Goal: Transaction & Acquisition: Purchase product/service

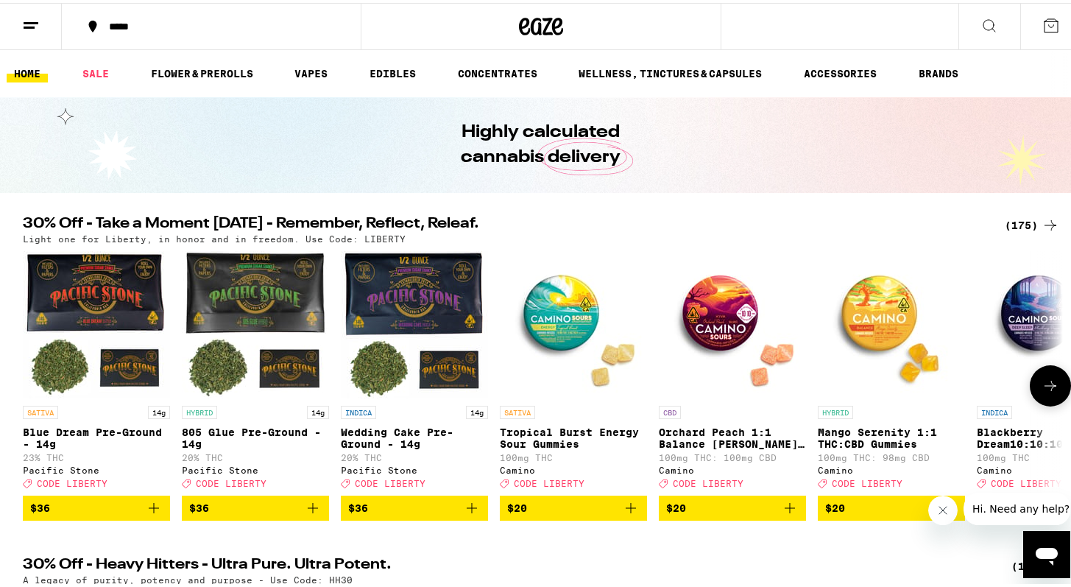
click at [1042, 388] on icon at bounding box center [1051, 383] width 18 height 18
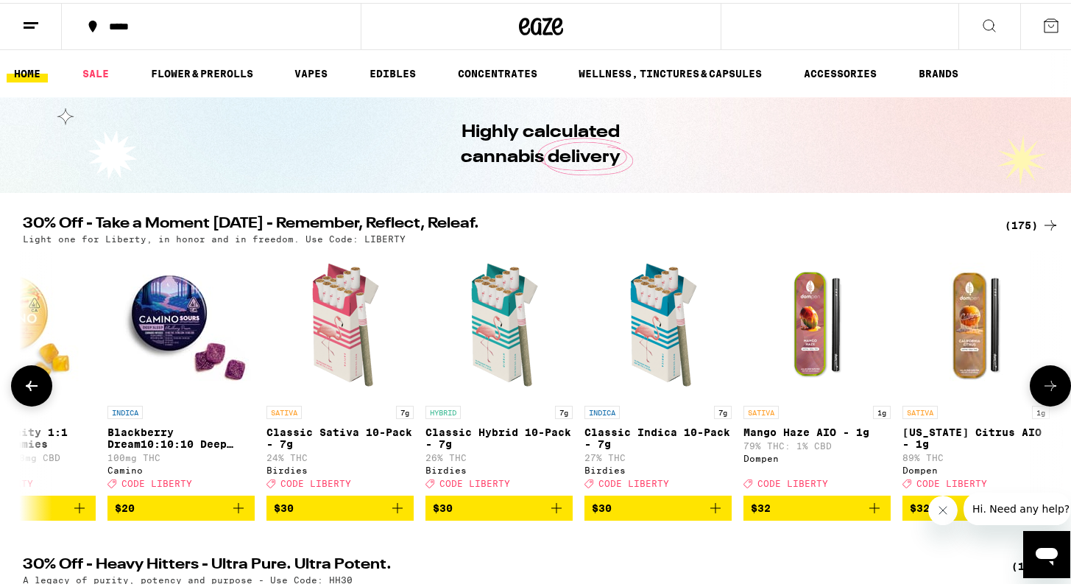
scroll to position [0, 876]
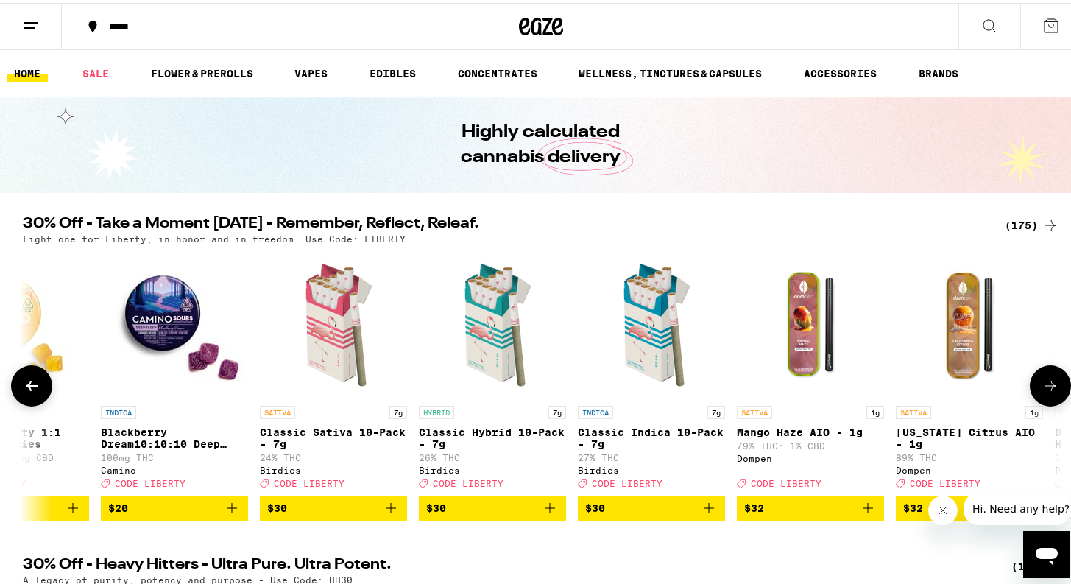
click at [29, 388] on icon at bounding box center [32, 383] width 12 height 10
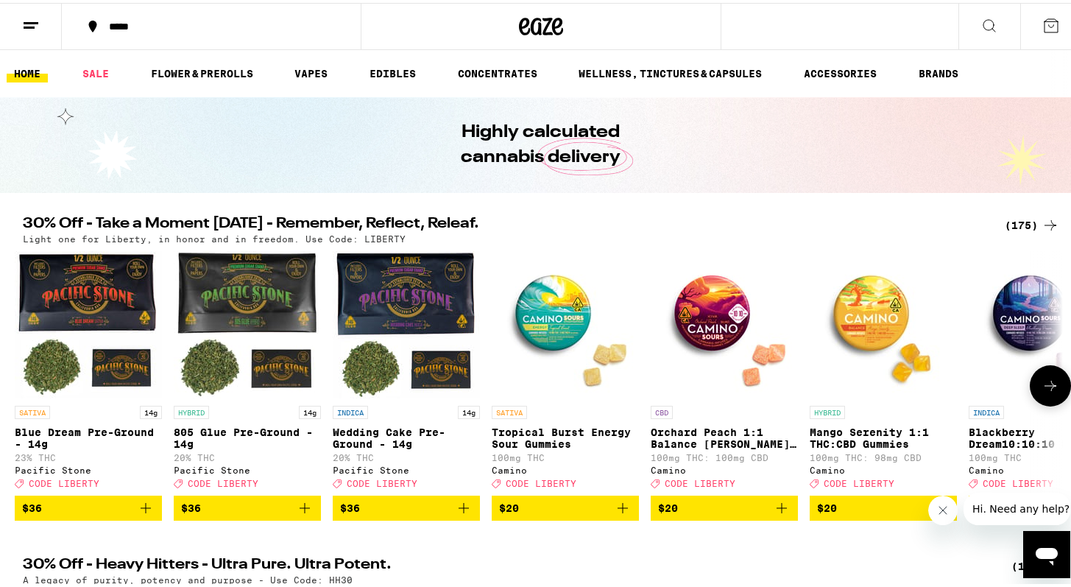
scroll to position [0, 0]
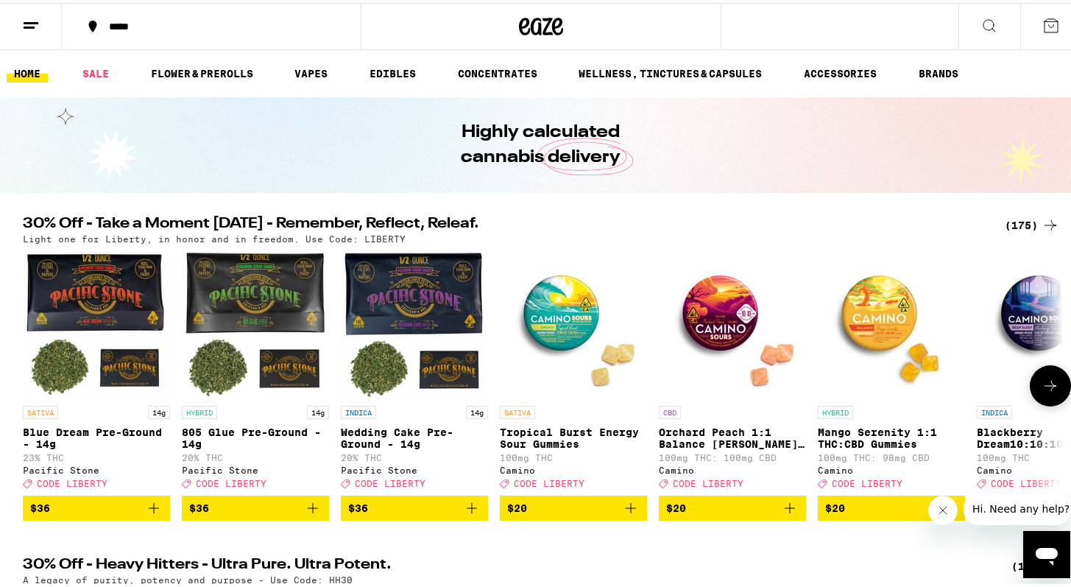
click at [1050, 392] on icon at bounding box center [1051, 383] width 18 height 18
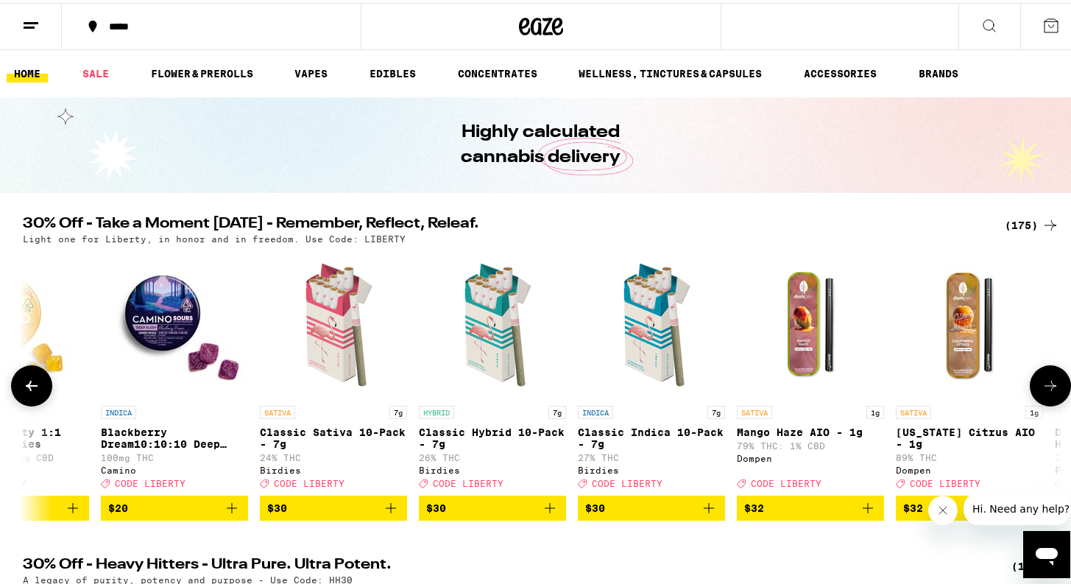
click at [1050, 392] on icon at bounding box center [1051, 383] width 18 height 18
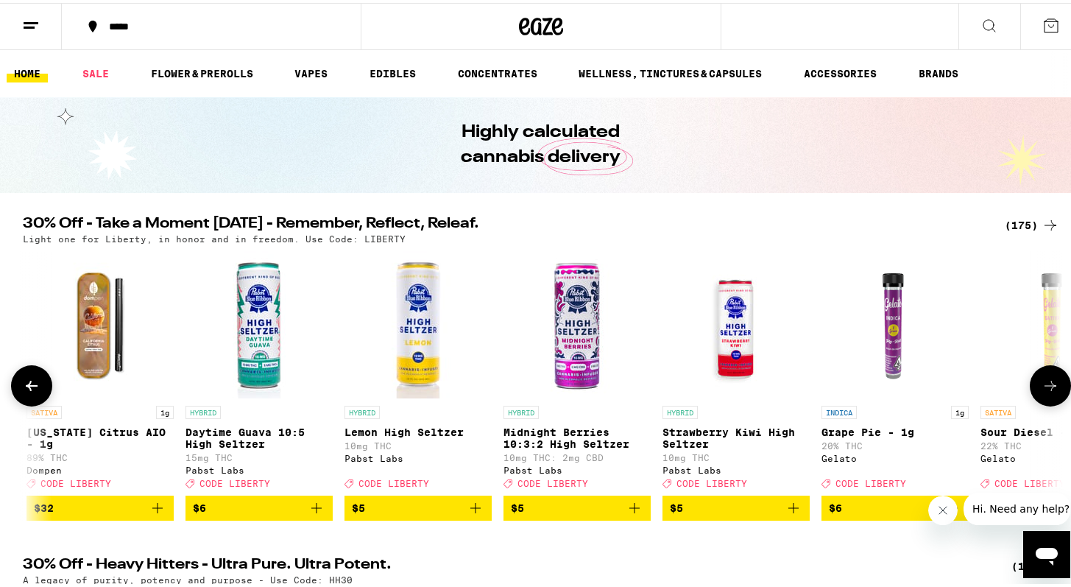
scroll to position [0, 1752]
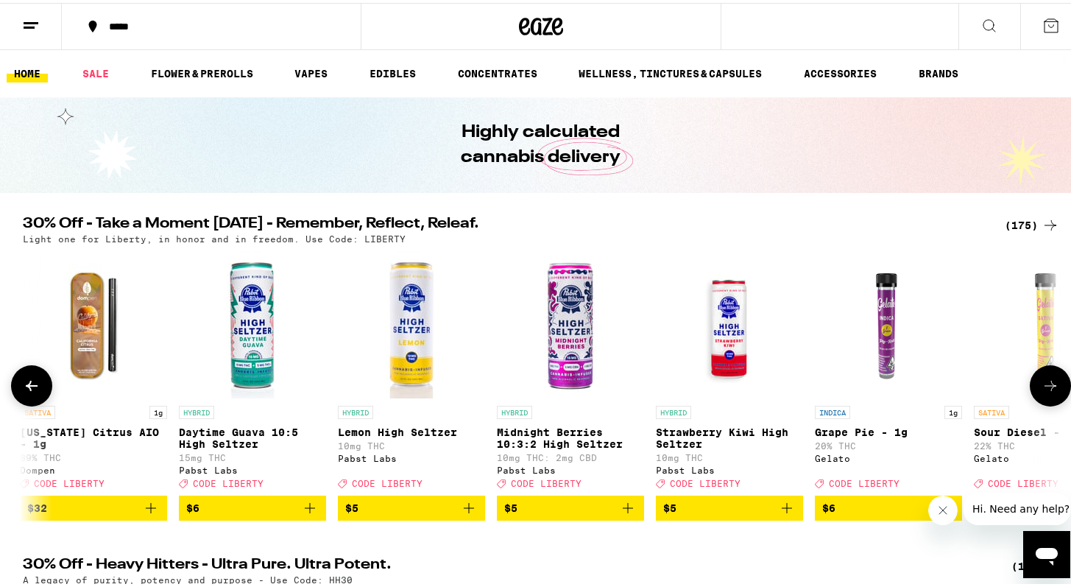
click at [1050, 392] on icon at bounding box center [1051, 383] width 18 height 18
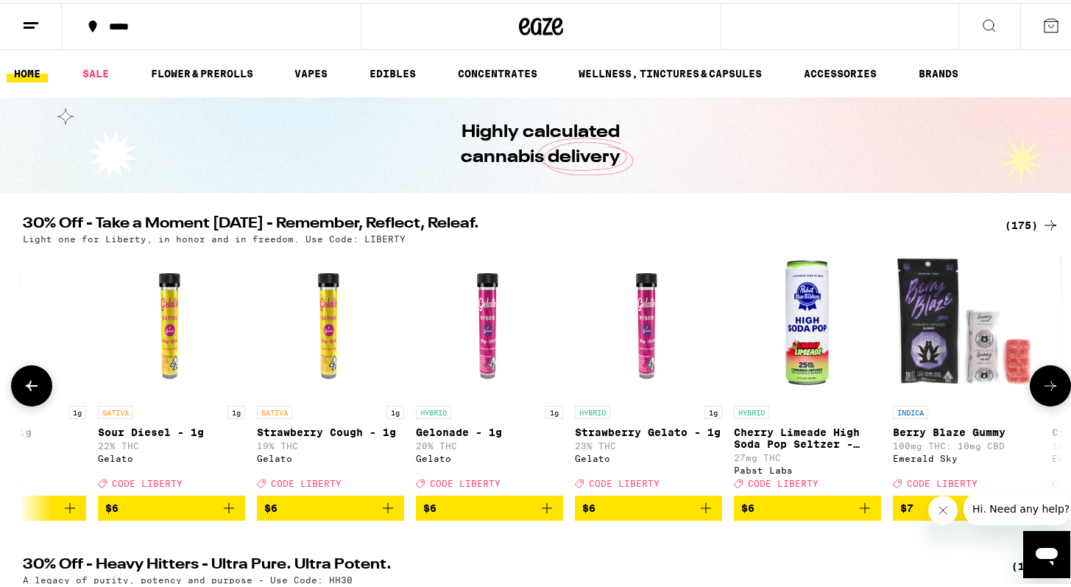
click at [1050, 392] on icon at bounding box center [1051, 383] width 18 height 18
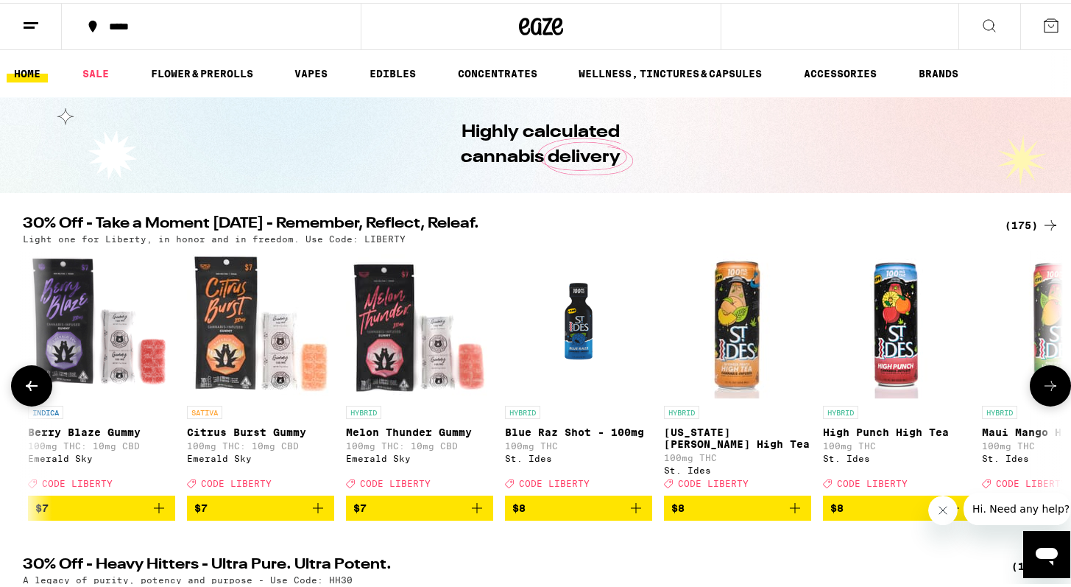
scroll to position [0, 3504]
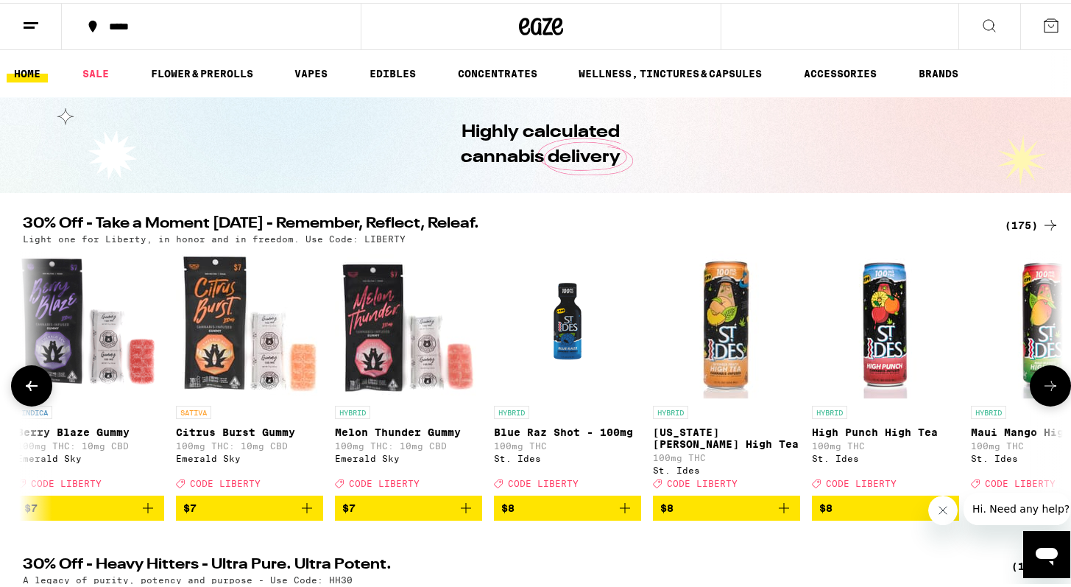
click at [1050, 392] on icon at bounding box center [1051, 383] width 18 height 18
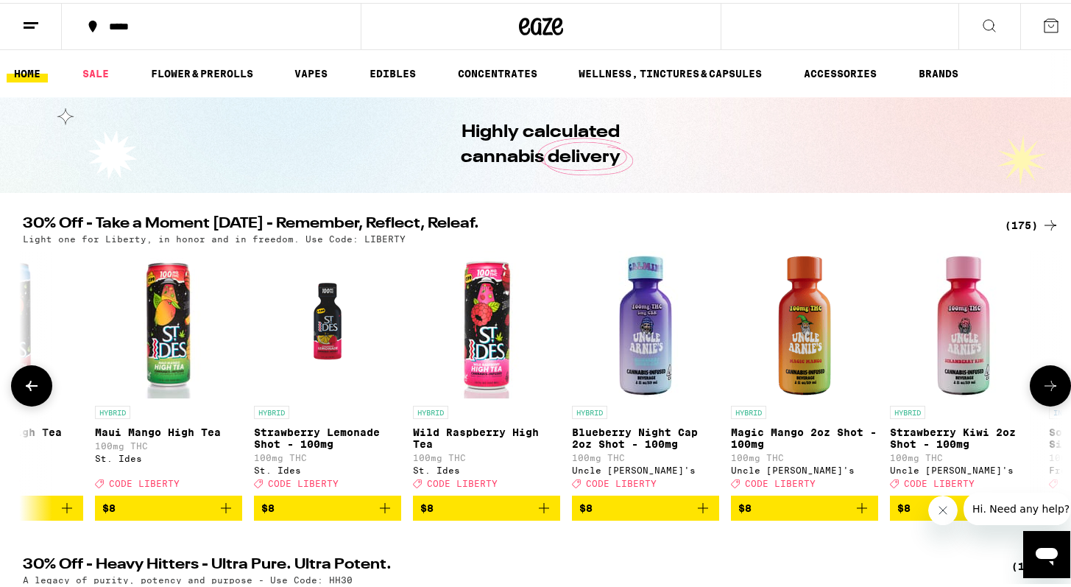
click at [1050, 392] on icon at bounding box center [1051, 383] width 18 height 18
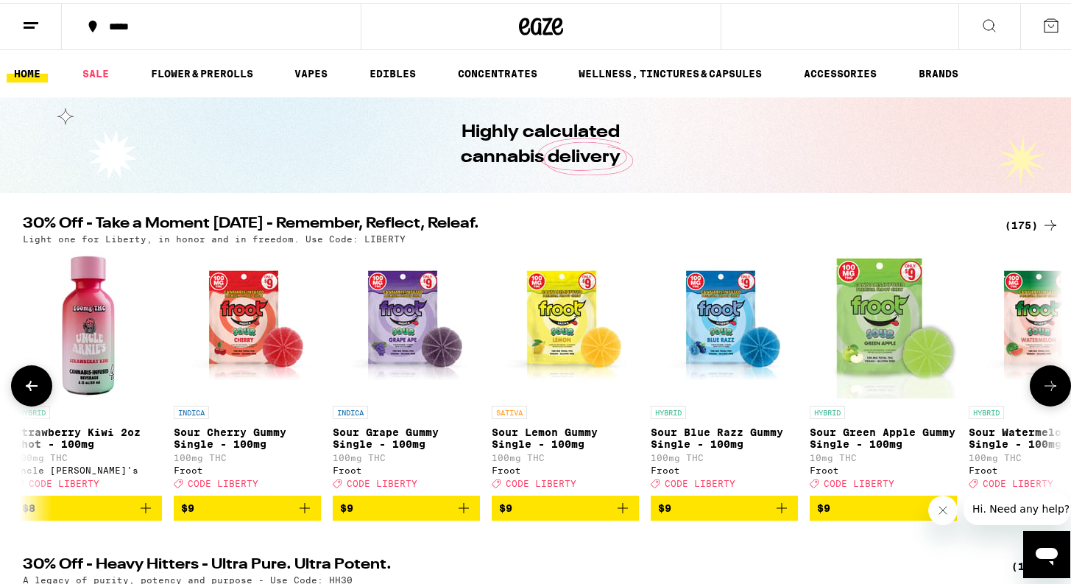
scroll to position [0, 5256]
click at [1050, 392] on icon at bounding box center [1051, 383] width 18 height 18
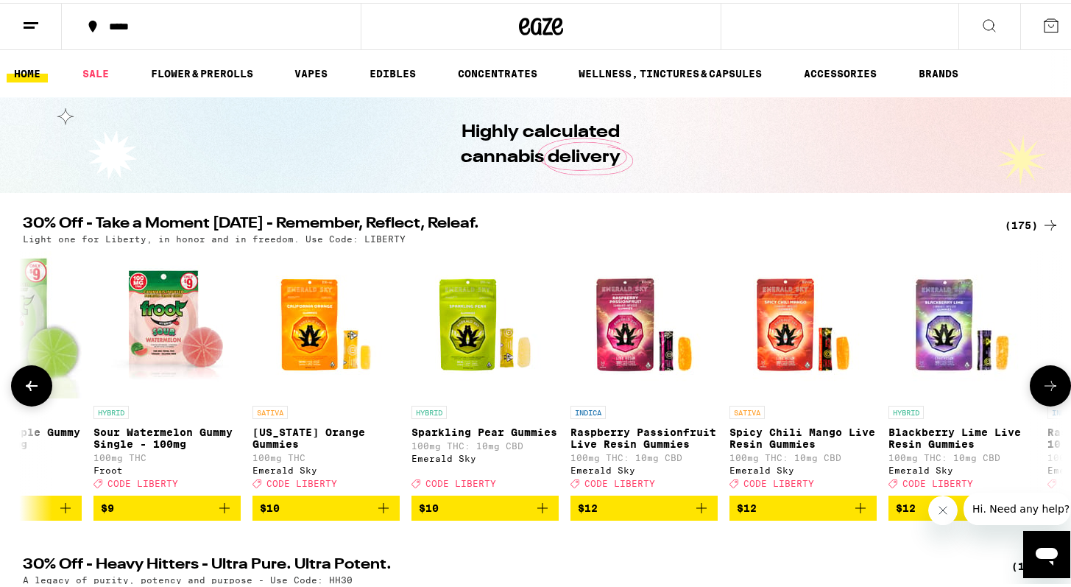
scroll to position [0, 6132]
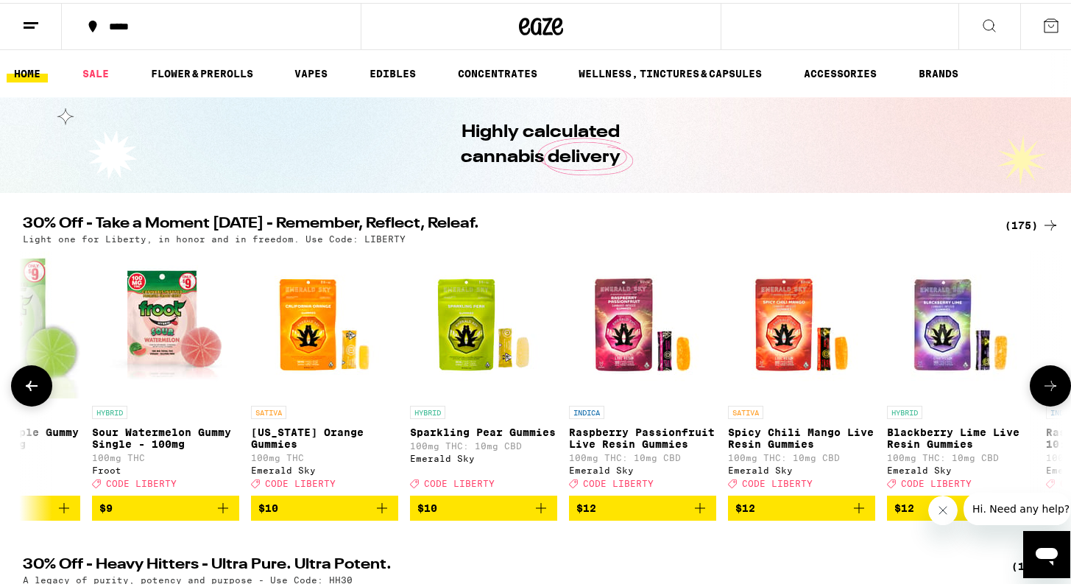
click at [1050, 392] on icon at bounding box center [1051, 383] width 18 height 18
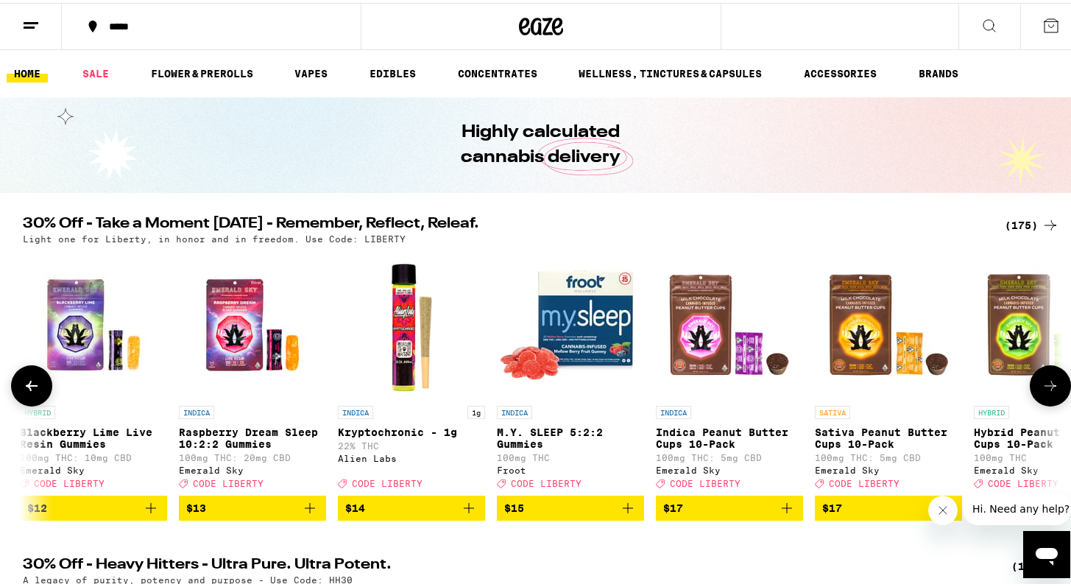
scroll to position [0, 7008]
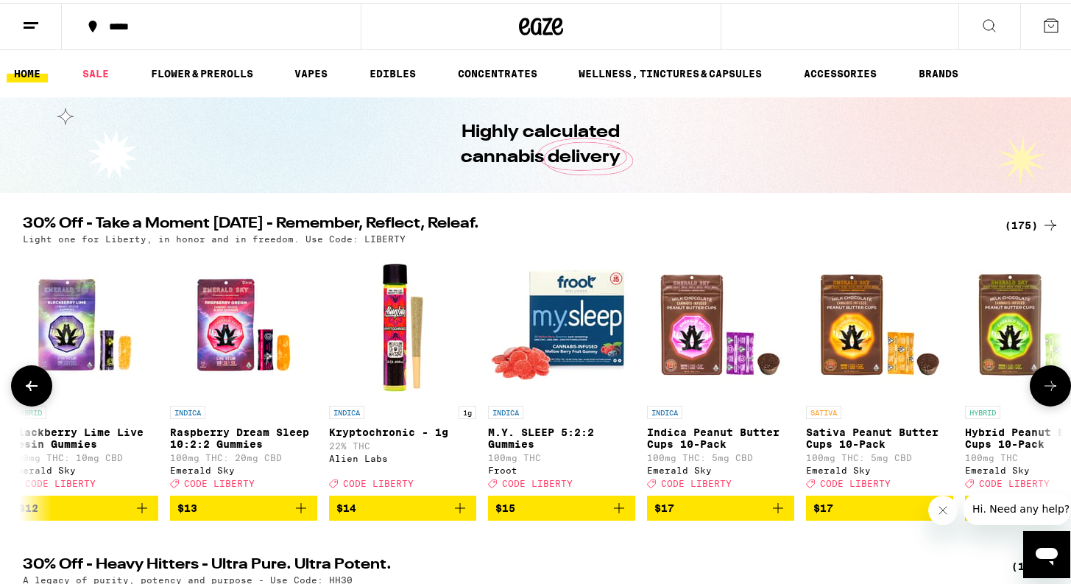
click at [1050, 392] on icon at bounding box center [1051, 383] width 18 height 18
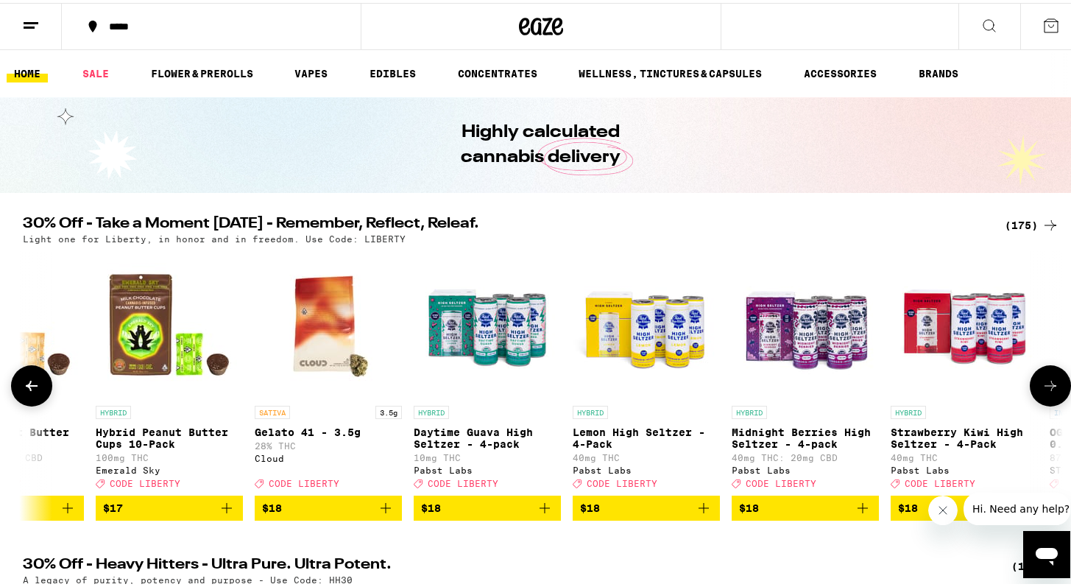
scroll to position [0, 7884]
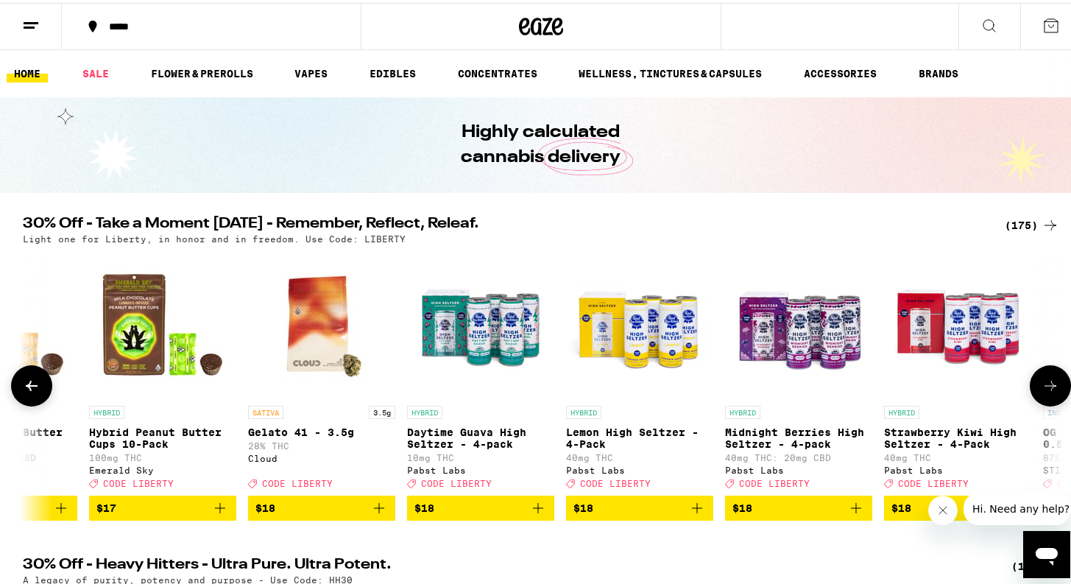
click at [1050, 392] on icon at bounding box center [1051, 383] width 18 height 18
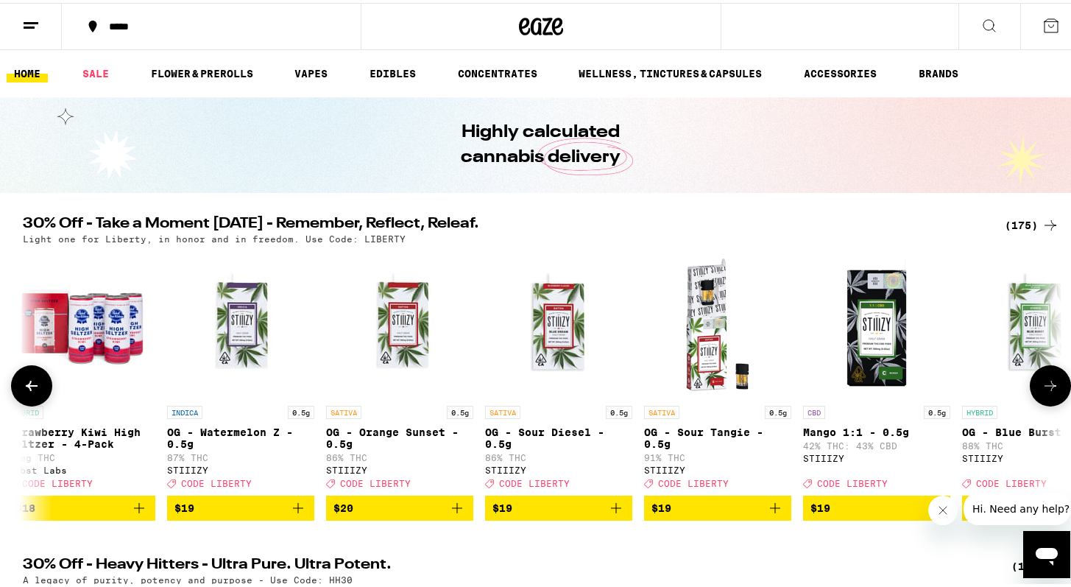
click at [1050, 392] on icon at bounding box center [1051, 383] width 18 height 18
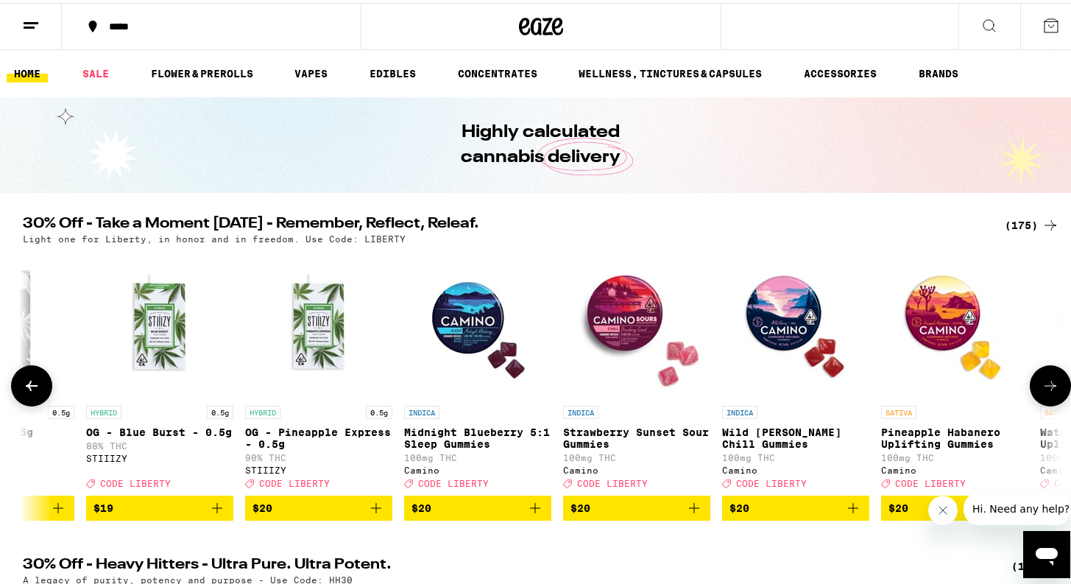
click at [1050, 392] on icon at bounding box center [1051, 383] width 18 height 18
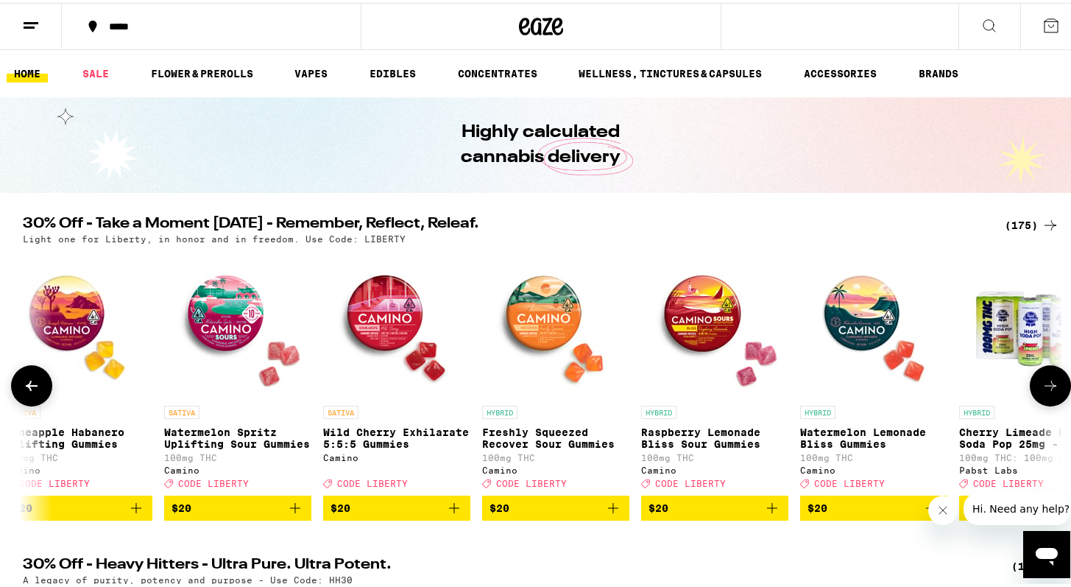
click at [1050, 392] on icon at bounding box center [1051, 383] width 18 height 18
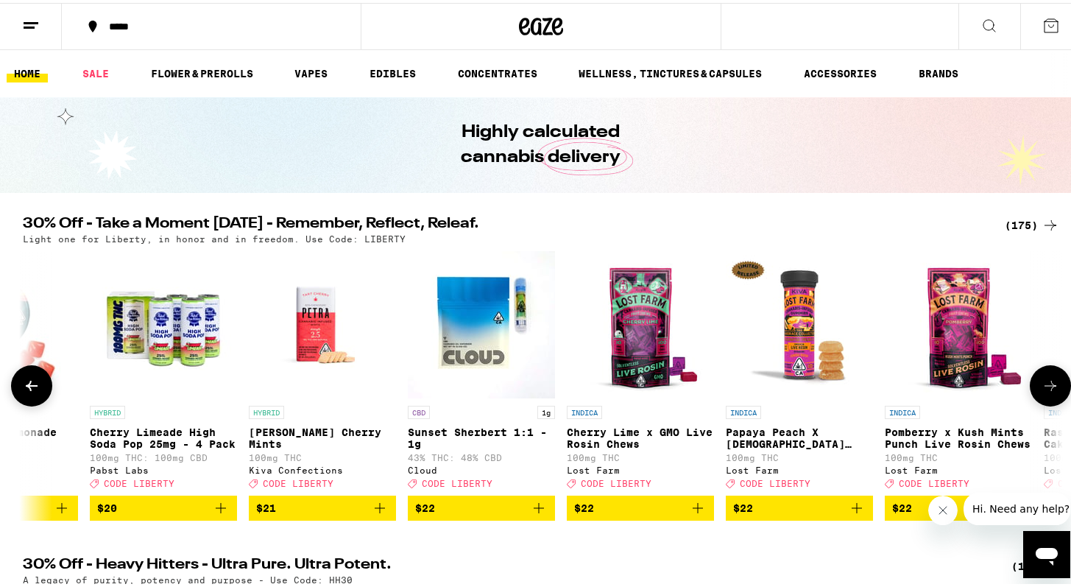
scroll to position [0, 11387]
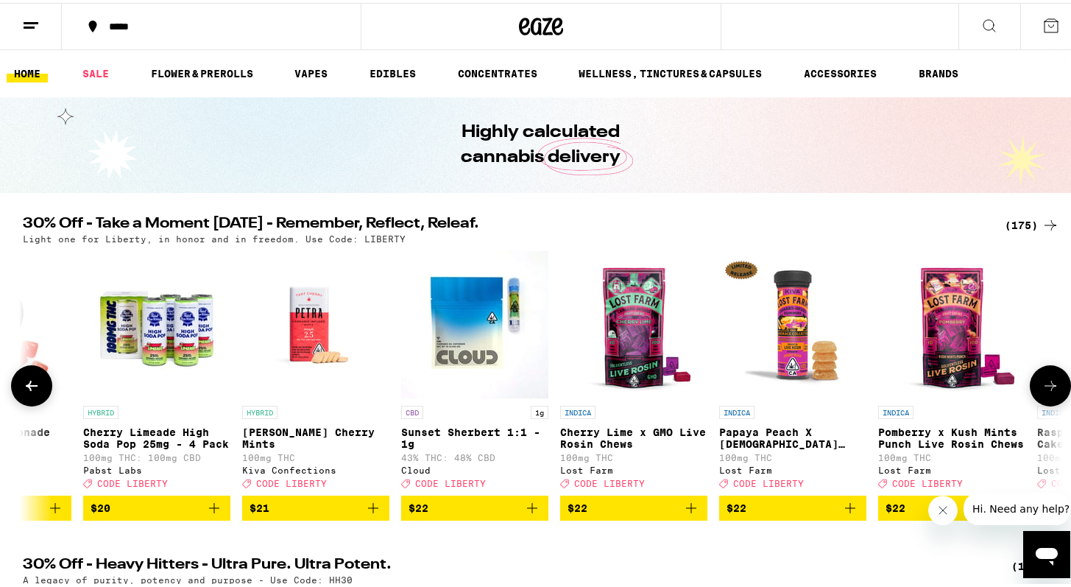
click at [1050, 392] on icon at bounding box center [1051, 383] width 18 height 18
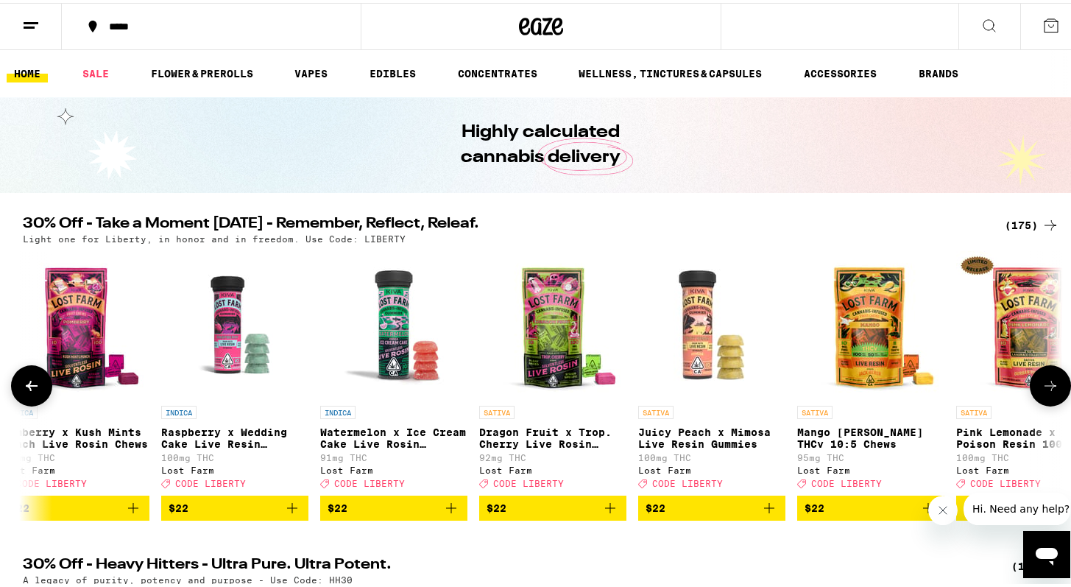
click at [1050, 392] on icon at bounding box center [1051, 383] width 18 height 18
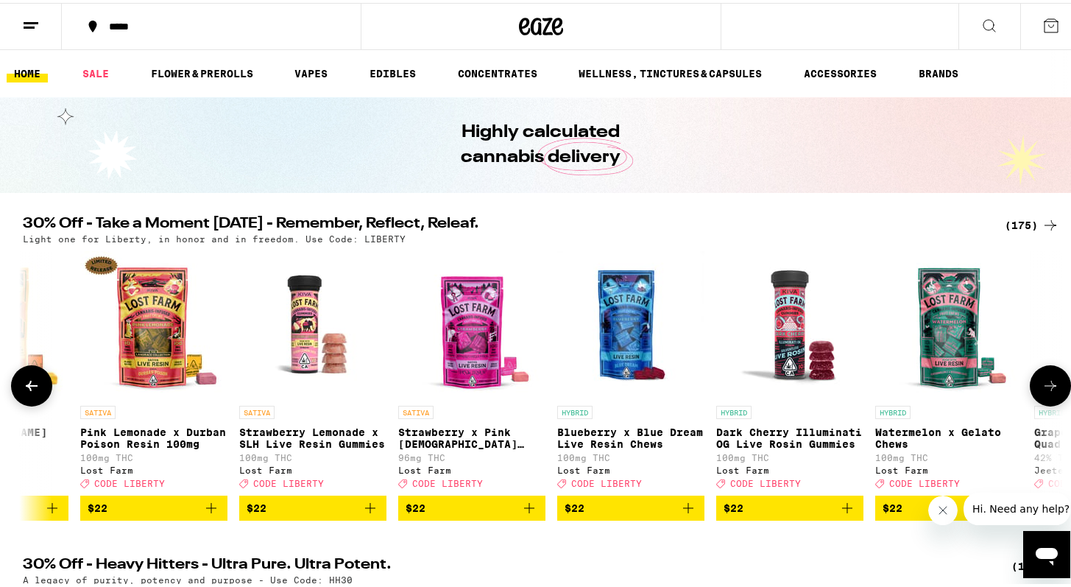
click at [1050, 392] on icon at bounding box center [1051, 383] width 18 height 18
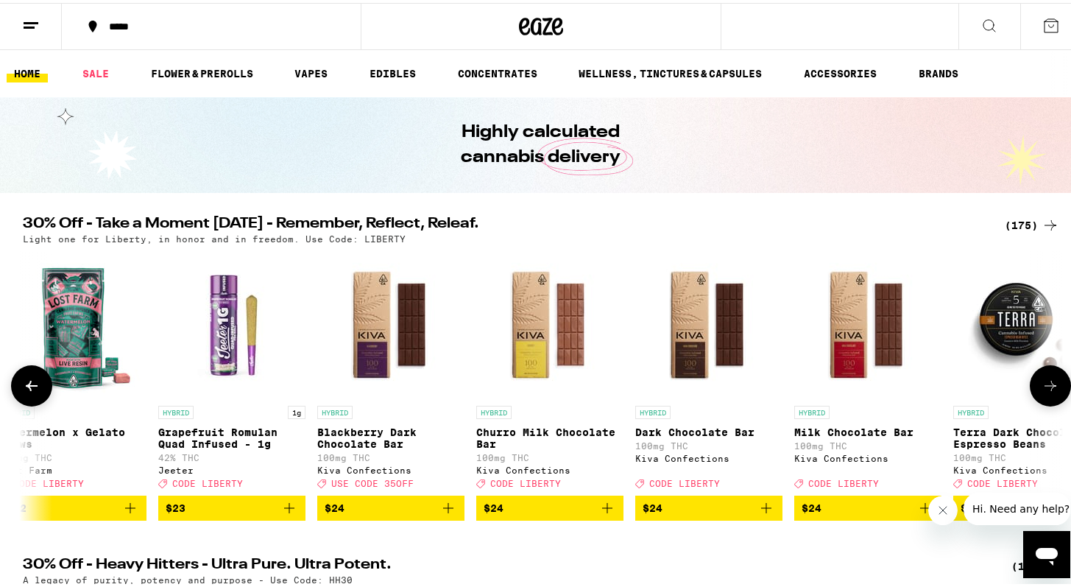
click at [1050, 392] on icon at bounding box center [1051, 383] width 18 height 18
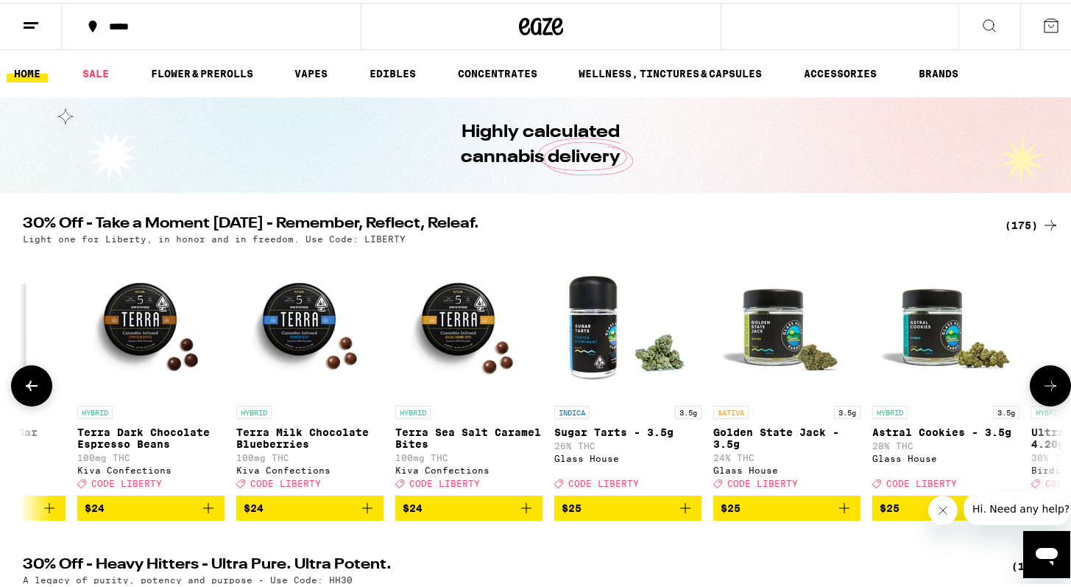
click at [1050, 392] on icon at bounding box center [1051, 383] width 18 height 18
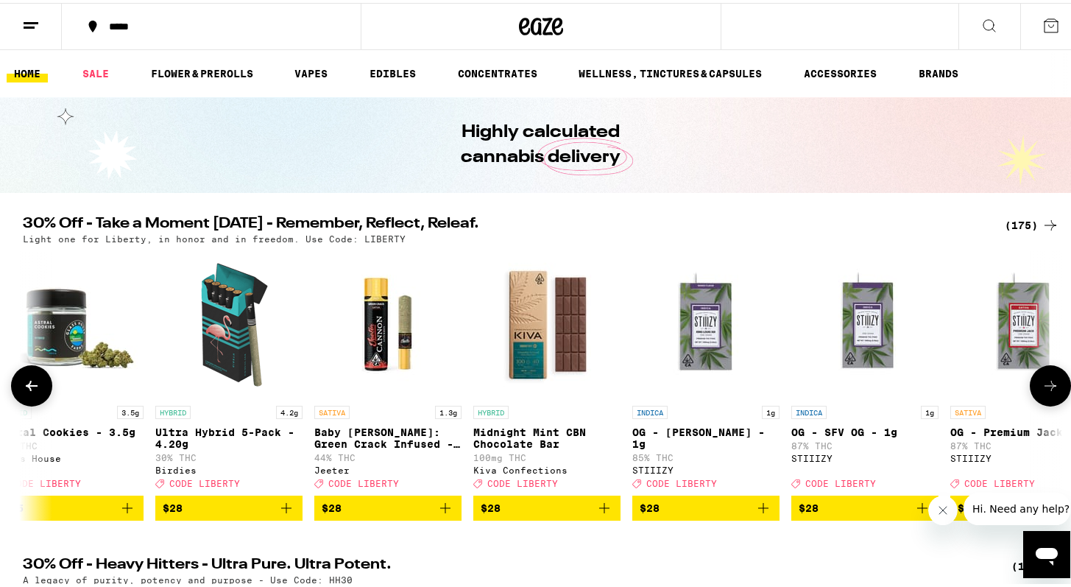
click at [1050, 392] on icon at bounding box center [1051, 383] width 18 height 18
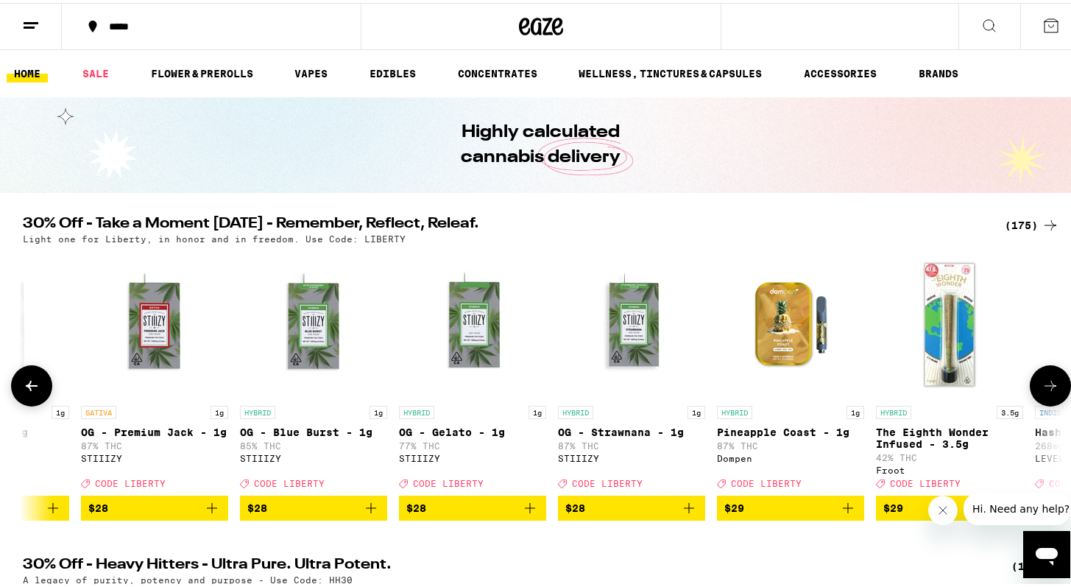
scroll to position [0, 16643]
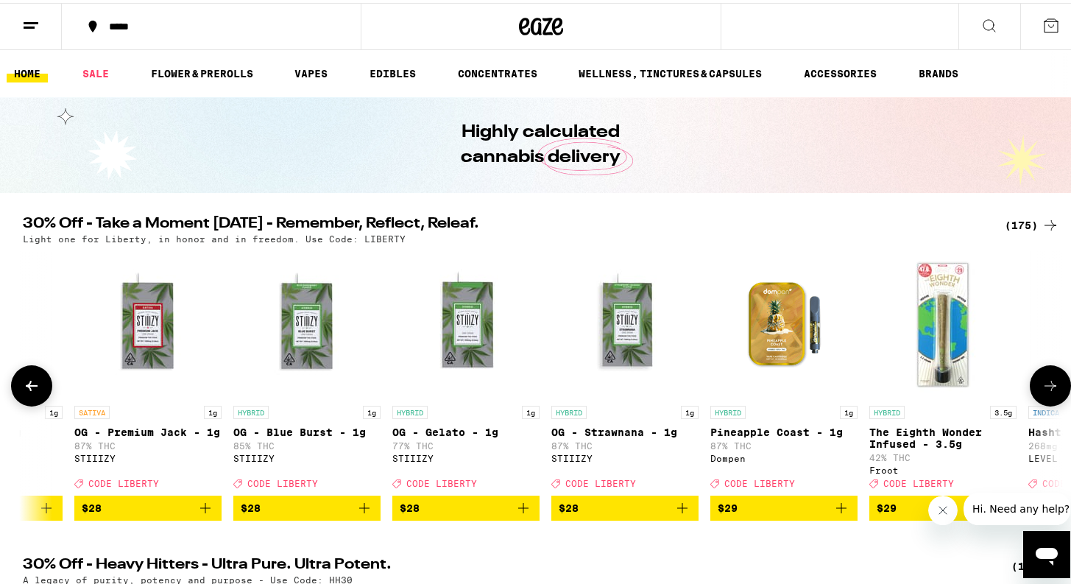
click at [1050, 392] on icon at bounding box center [1051, 383] width 18 height 18
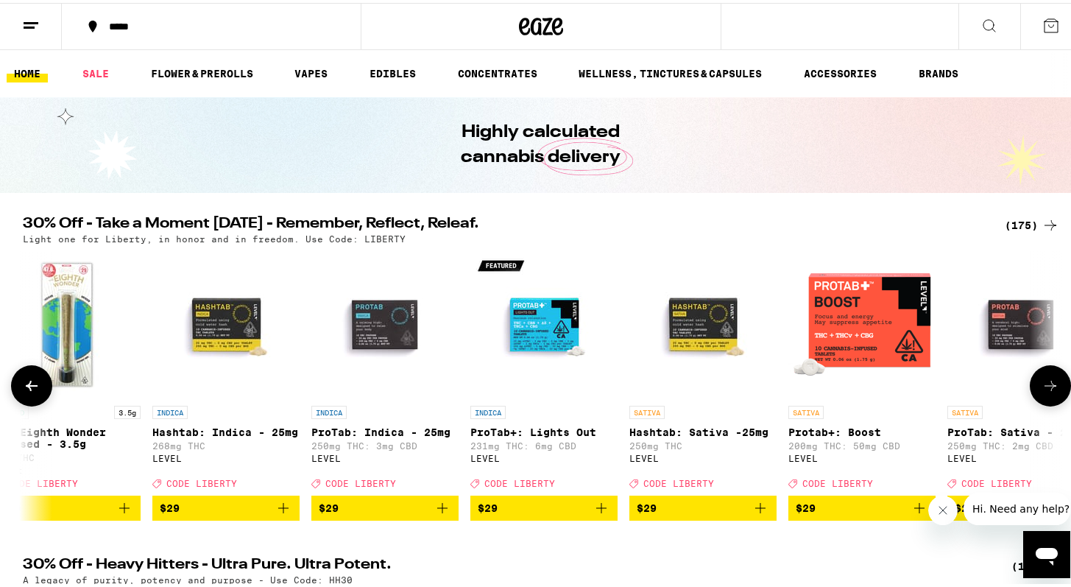
click at [1050, 392] on icon at bounding box center [1051, 383] width 18 height 18
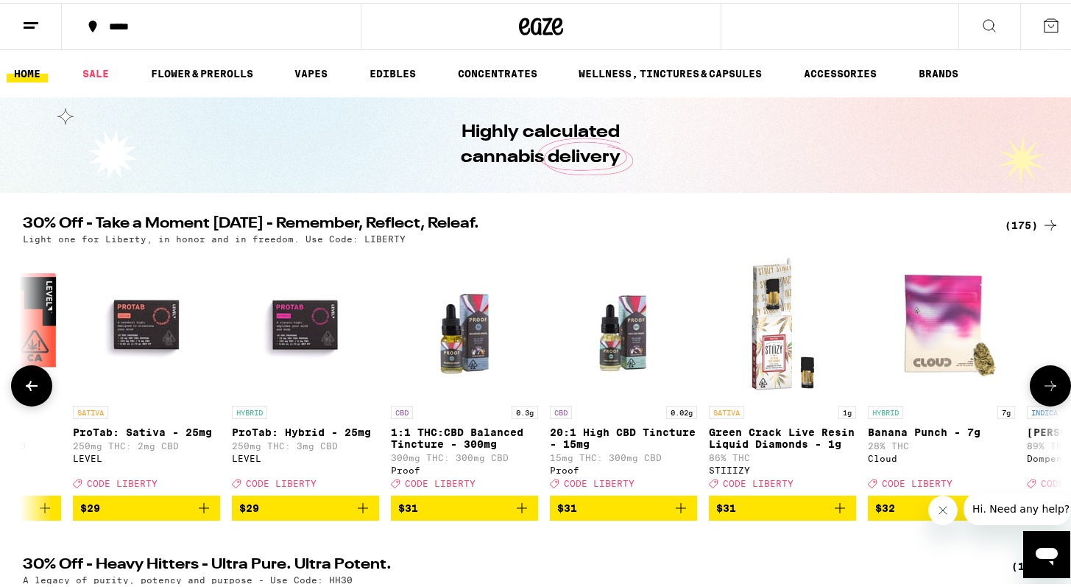
scroll to position [0, 18395]
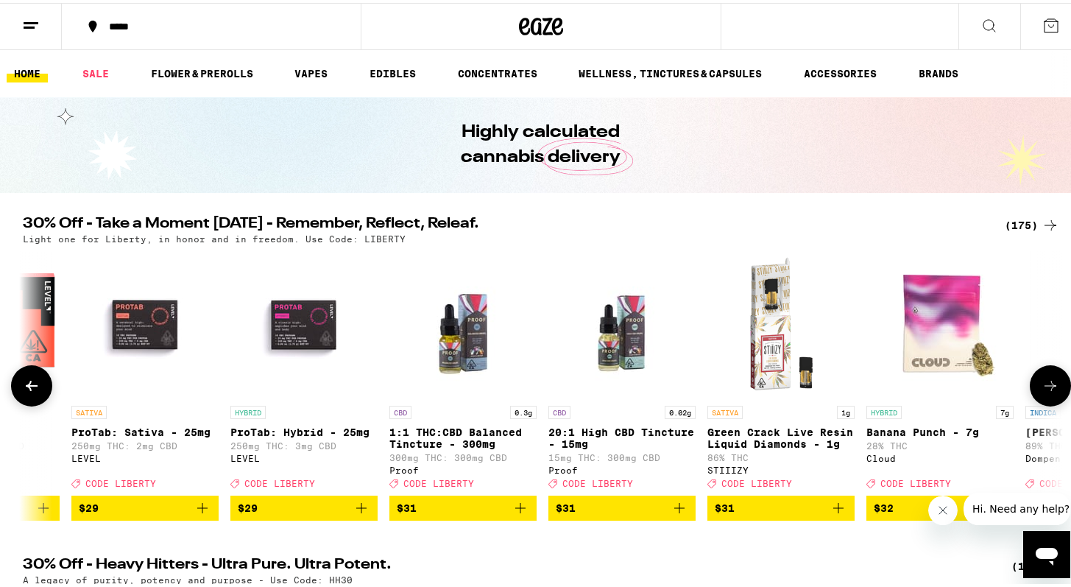
click at [1050, 392] on icon at bounding box center [1051, 383] width 18 height 18
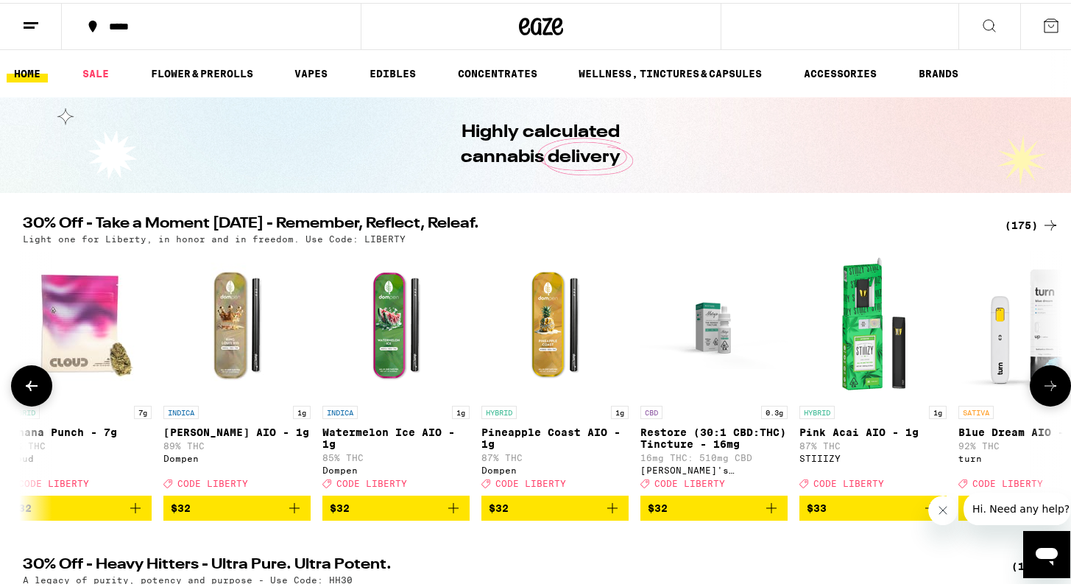
scroll to position [0, 19271]
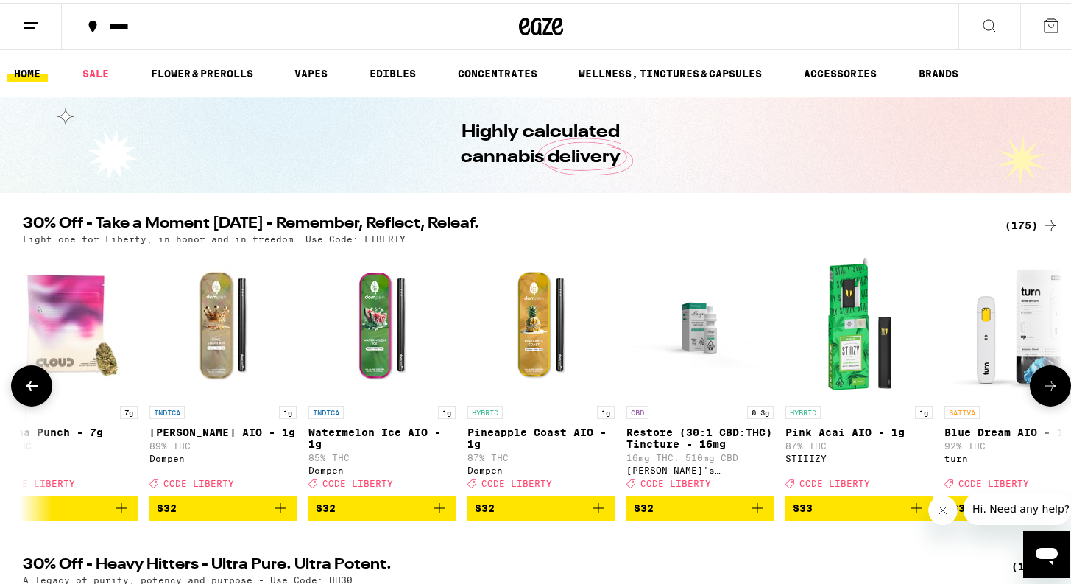
click at [1050, 392] on icon at bounding box center [1051, 383] width 18 height 18
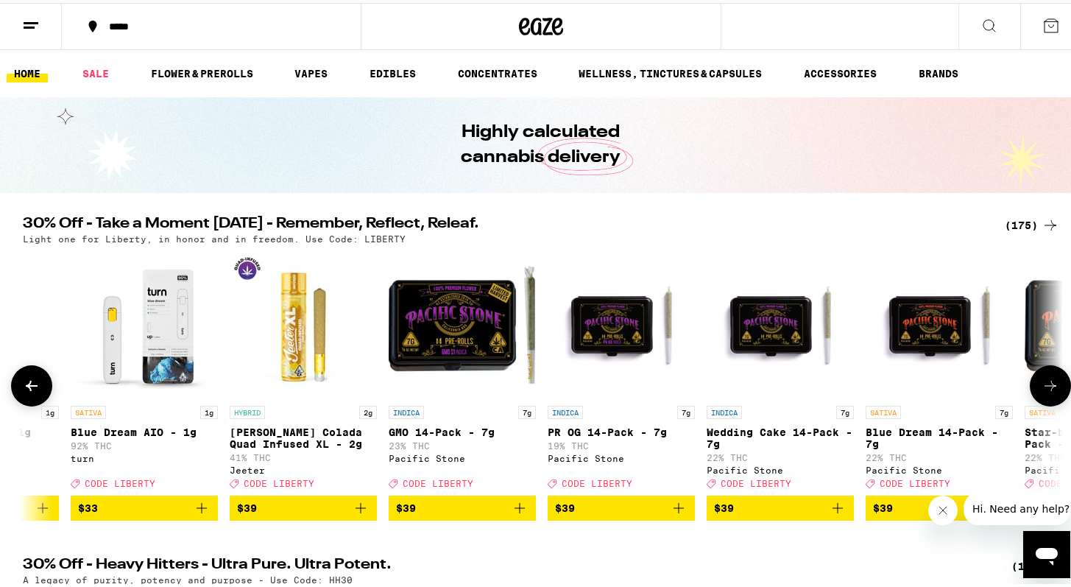
scroll to position [0, 20147]
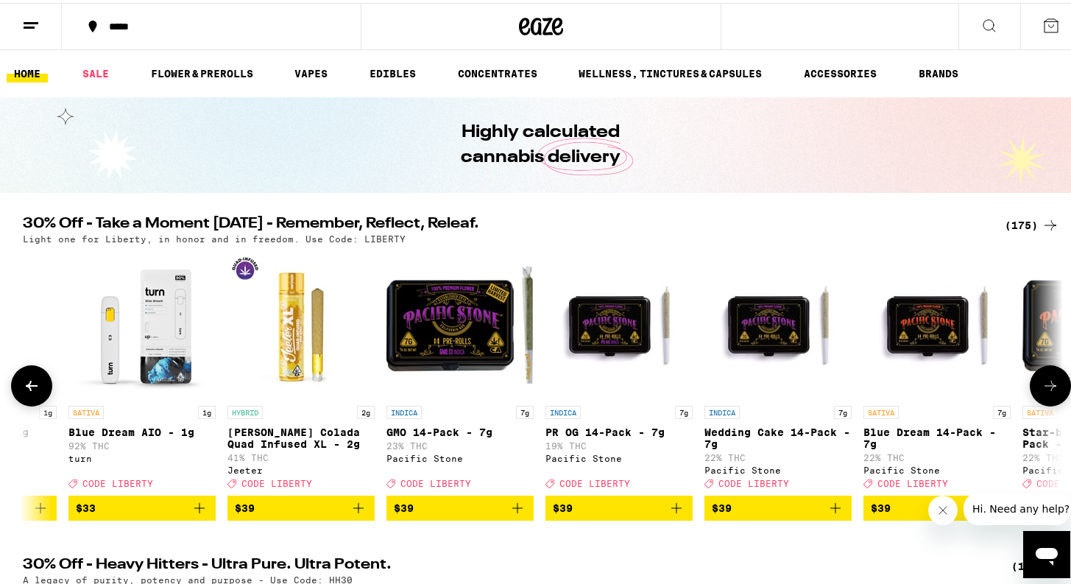
click at [1050, 392] on icon at bounding box center [1051, 383] width 18 height 18
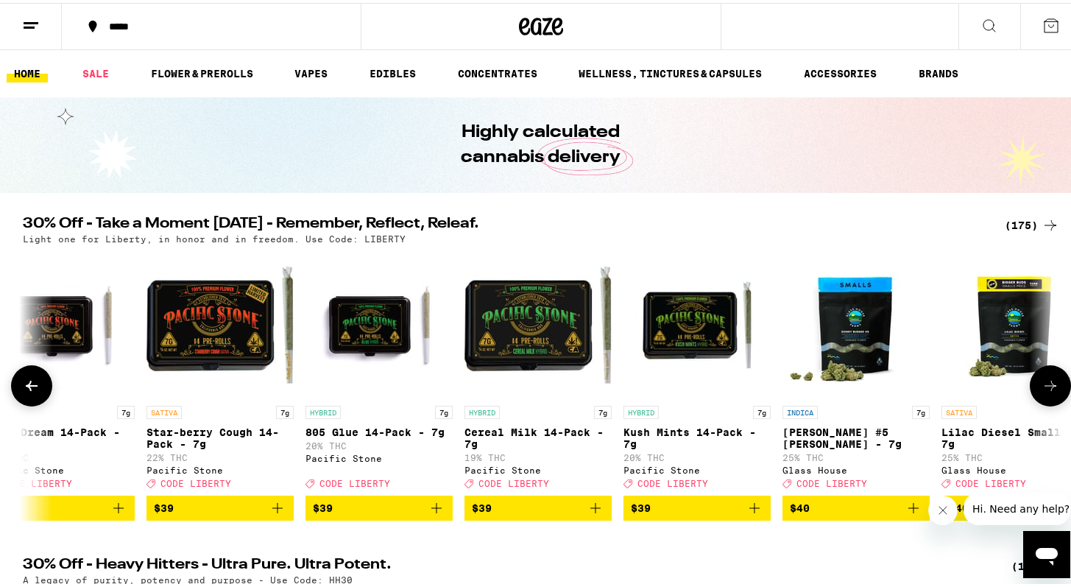
click at [1050, 392] on icon at bounding box center [1051, 383] width 18 height 18
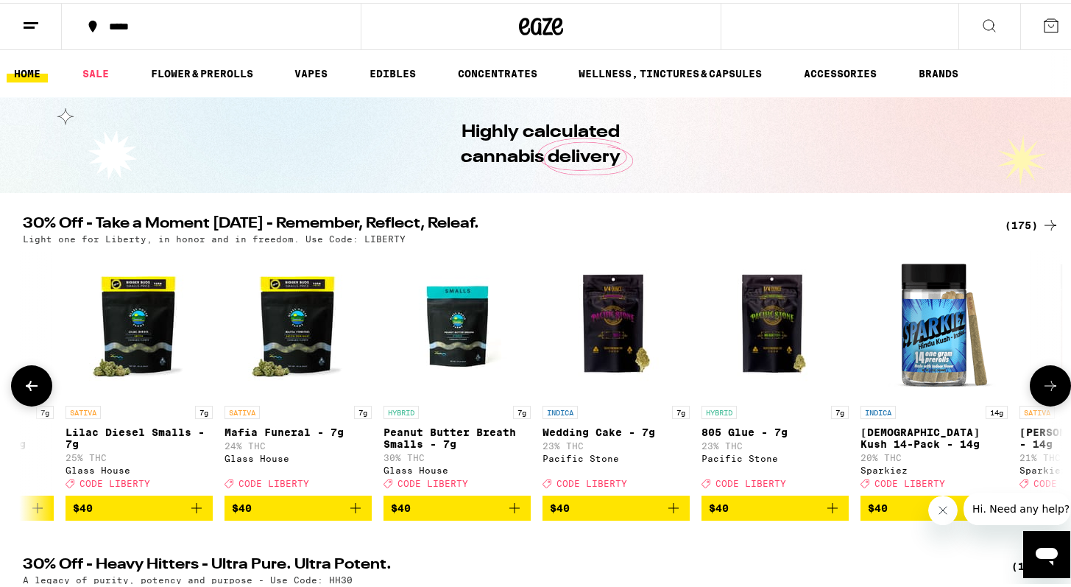
click at [1050, 392] on icon at bounding box center [1051, 383] width 18 height 18
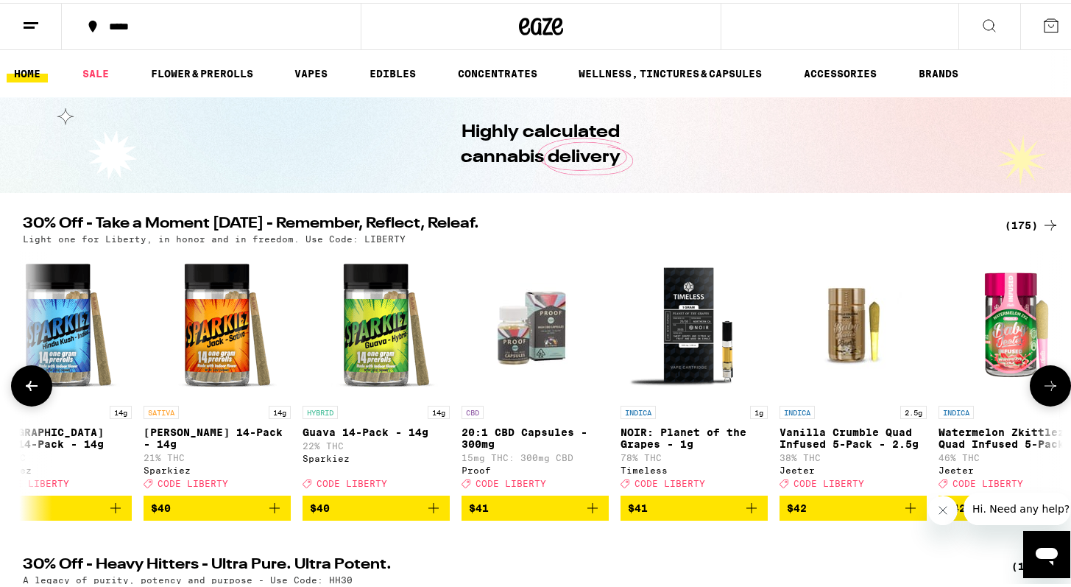
click at [1050, 392] on icon at bounding box center [1051, 383] width 18 height 18
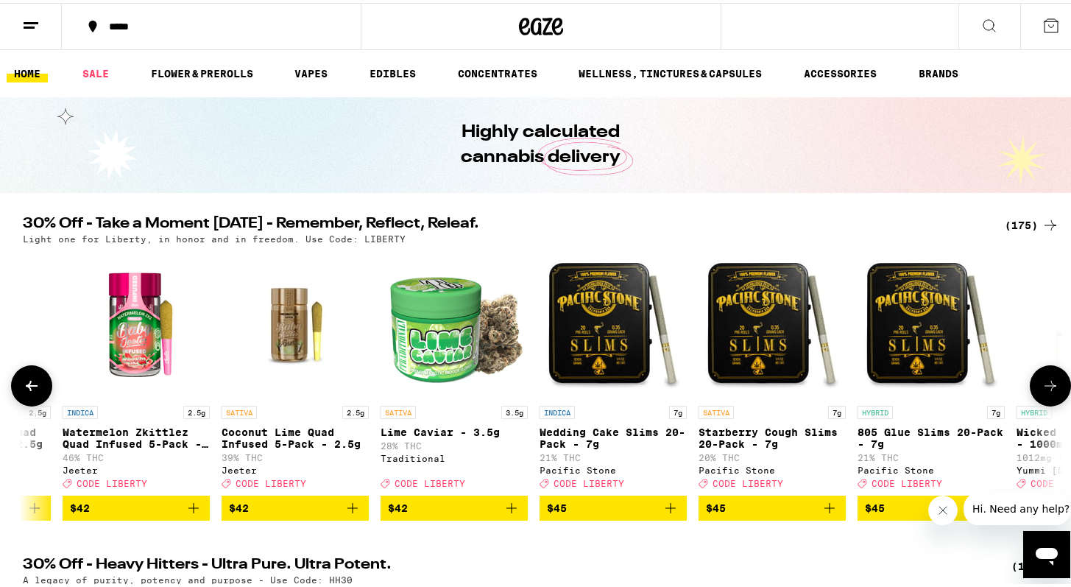
click at [1050, 392] on icon at bounding box center [1051, 383] width 18 height 18
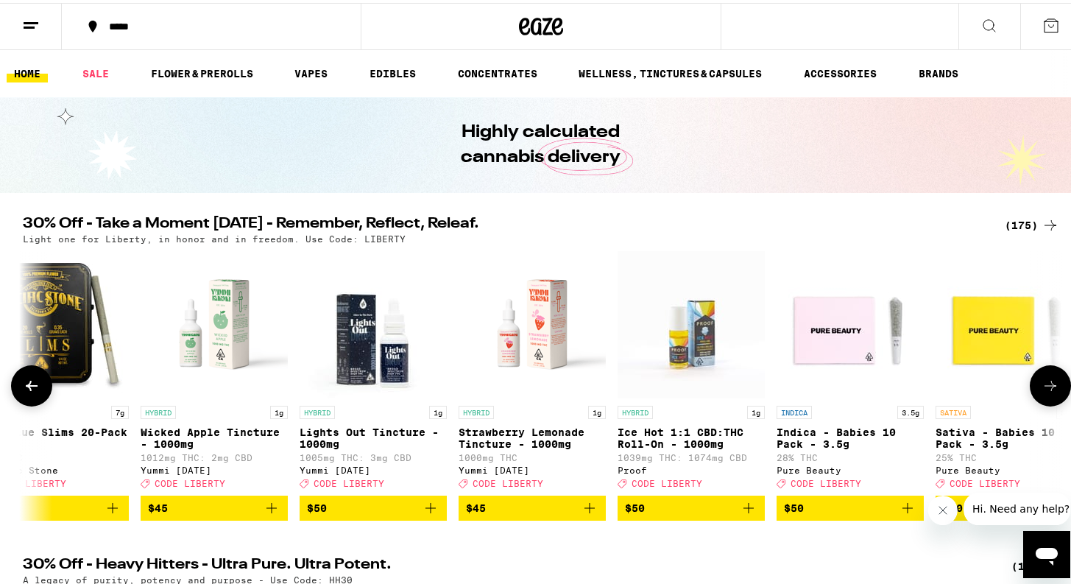
click at [1050, 392] on icon at bounding box center [1051, 383] width 18 height 18
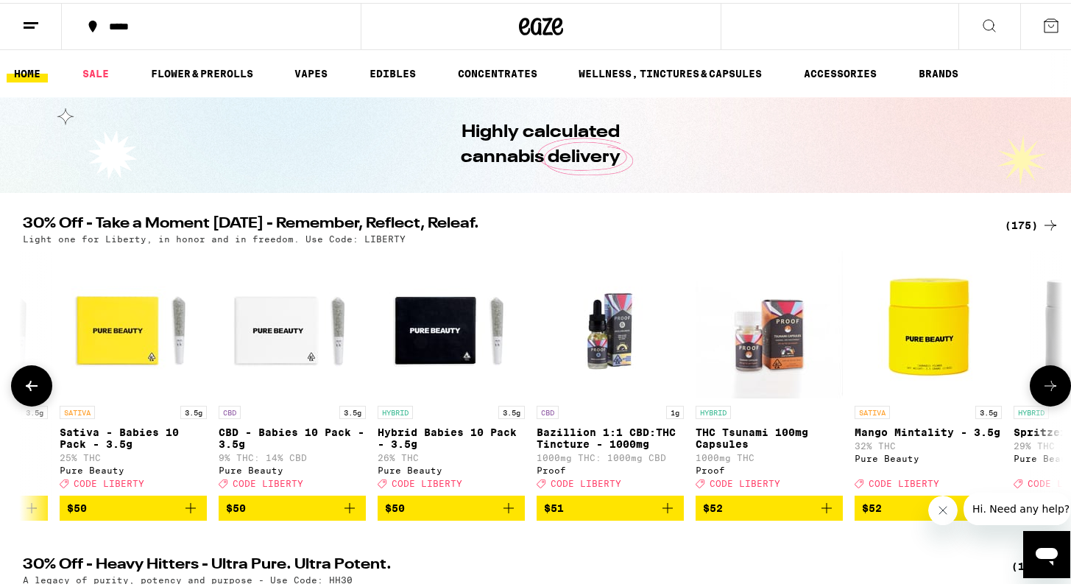
click at [1050, 392] on icon at bounding box center [1051, 383] width 18 height 18
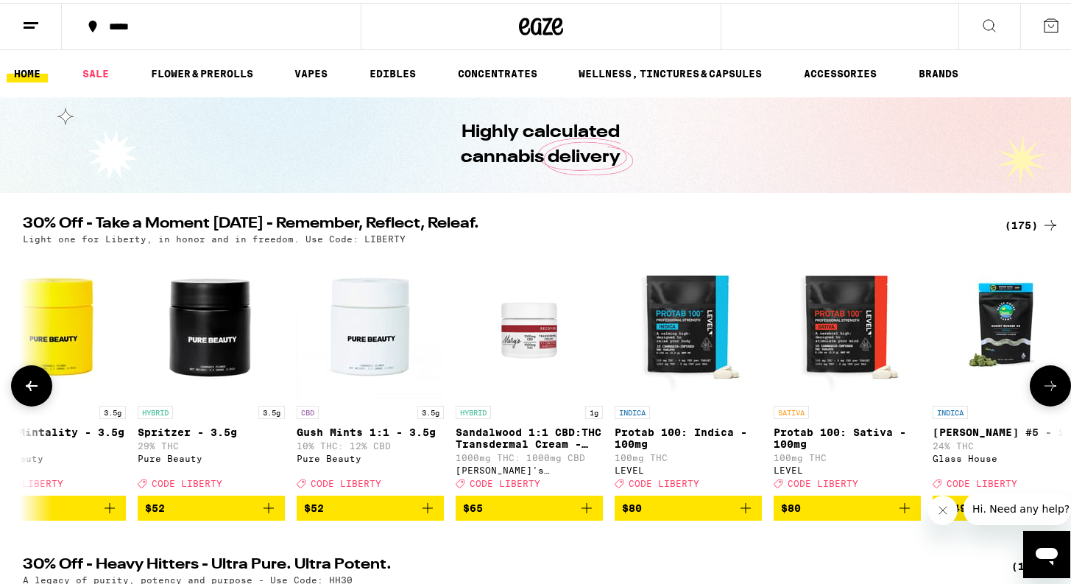
click at [1050, 392] on icon at bounding box center [1051, 383] width 18 height 18
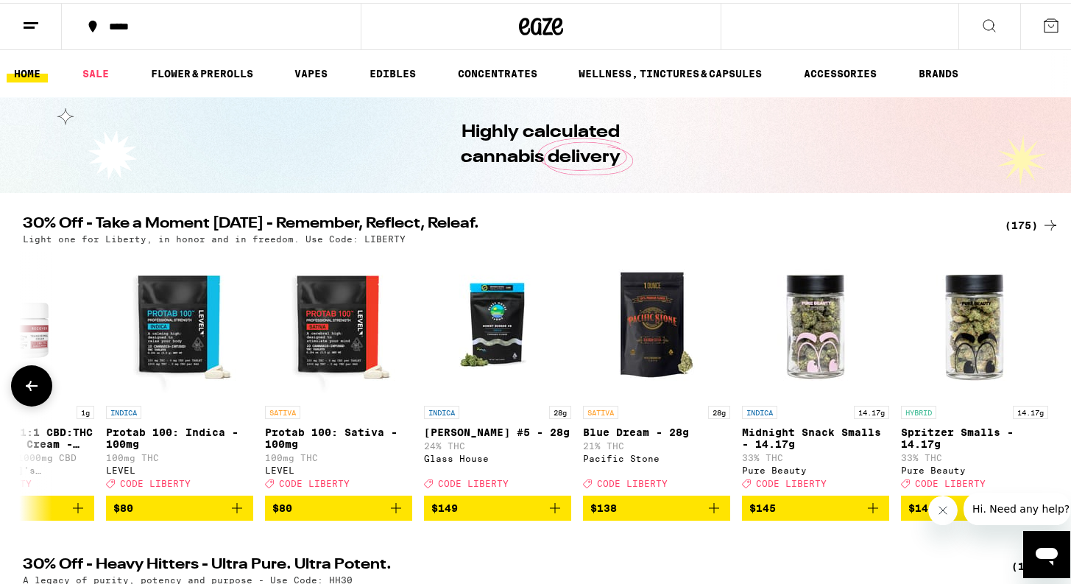
scroll to position [0, 26788]
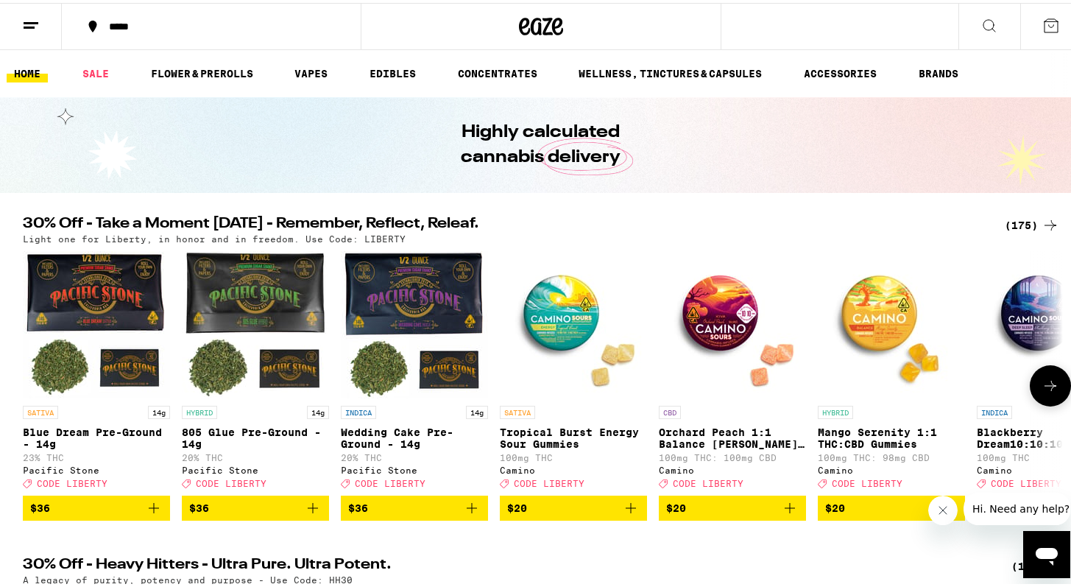
click at [1046, 387] on icon at bounding box center [1051, 383] width 12 height 10
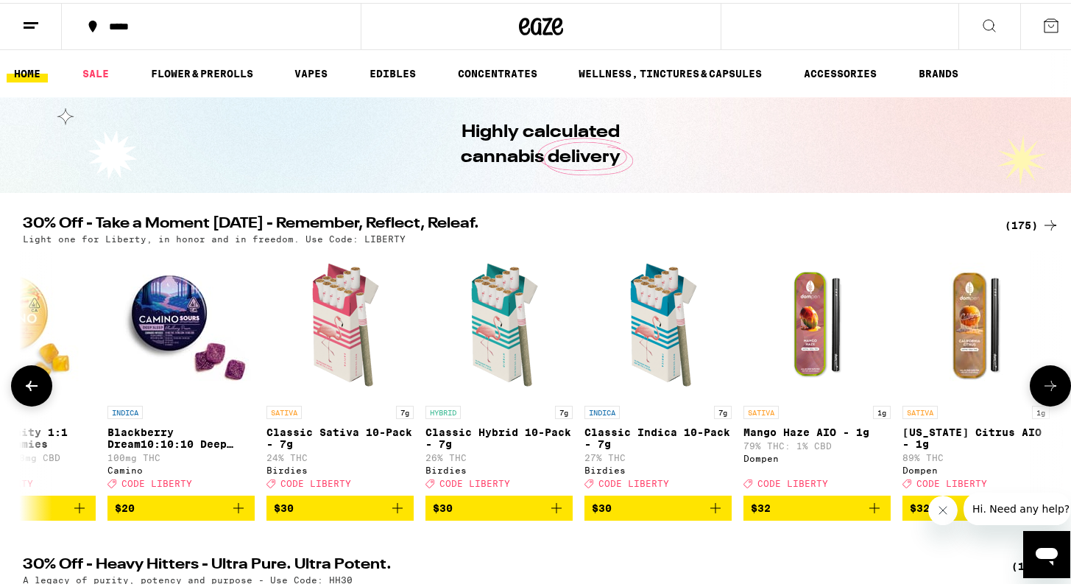
scroll to position [0, 876]
